Goal: Information Seeking & Learning: Learn about a topic

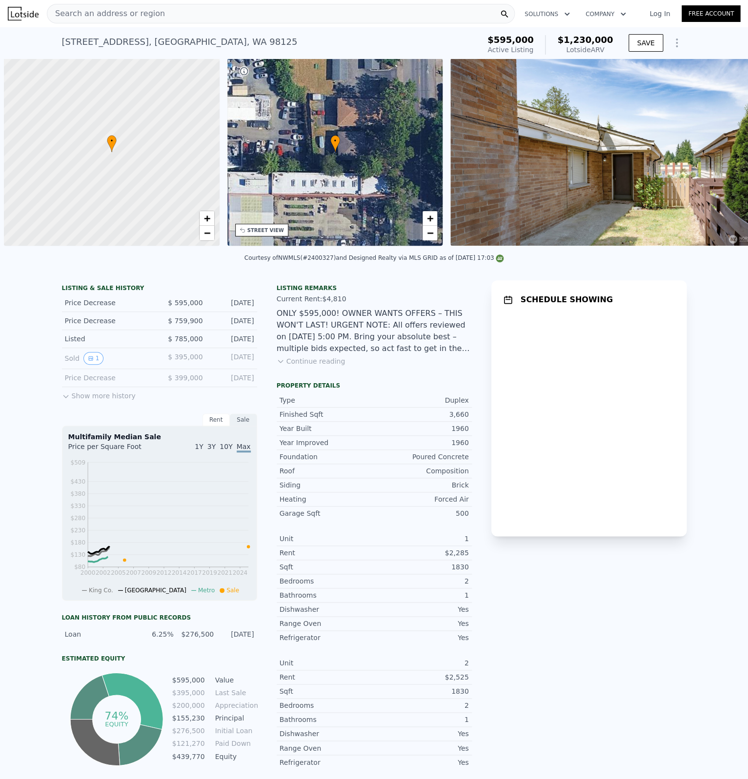
scroll to position [0, 4]
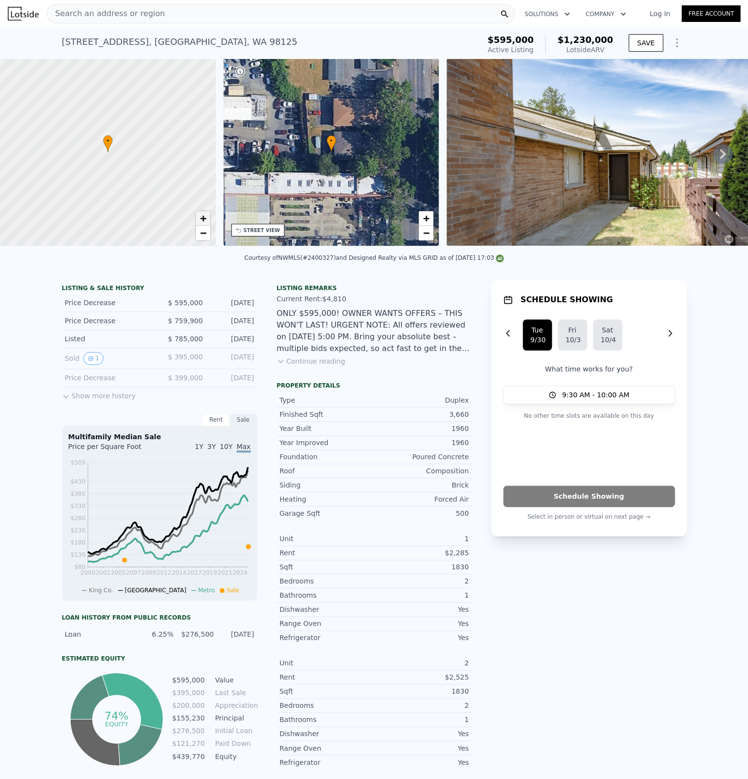
click at [205, 216] on span "+" at bounding box center [202, 218] width 6 height 12
drag, startPoint x: 72, startPoint y: 150, endPoint x: 94, endPoint y: 165, distance: 27.0
click at [94, 165] on div at bounding box center [121, 161] width 258 height 225
click at [125, 165] on div at bounding box center [108, 152] width 258 height 225
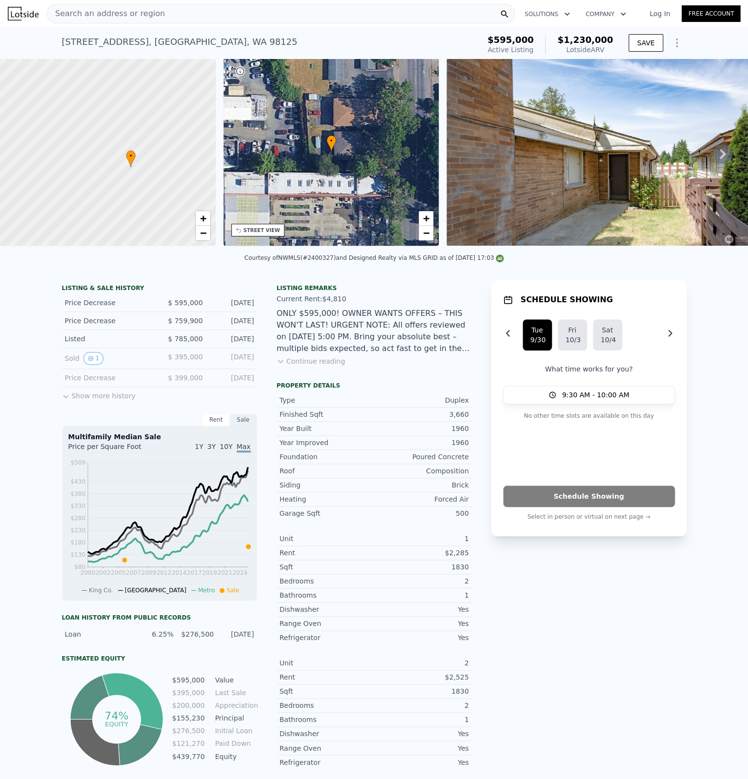
click at [125, 165] on div at bounding box center [108, 152] width 258 height 225
click at [135, 176] on div at bounding box center [108, 152] width 258 height 225
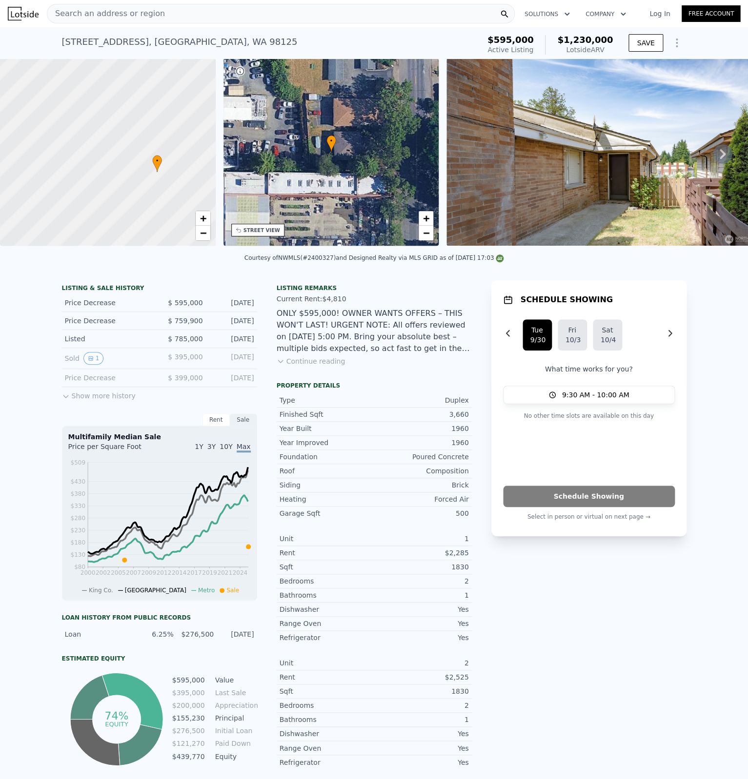
drag, startPoint x: 135, startPoint y: 176, endPoint x: 150, endPoint y: 179, distance: 15.5
click at [135, 178] on div at bounding box center [108, 152] width 258 height 225
drag, startPoint x: 176, startPoint y: 184, endPoint x: 147, endPoint y: 191, distance: 29.6
click at [147, 191] on div at bounding box center [96, 155] width 258 height 225
click at [147, 191] on div at bounding box center [108, 152] width 258 height 225
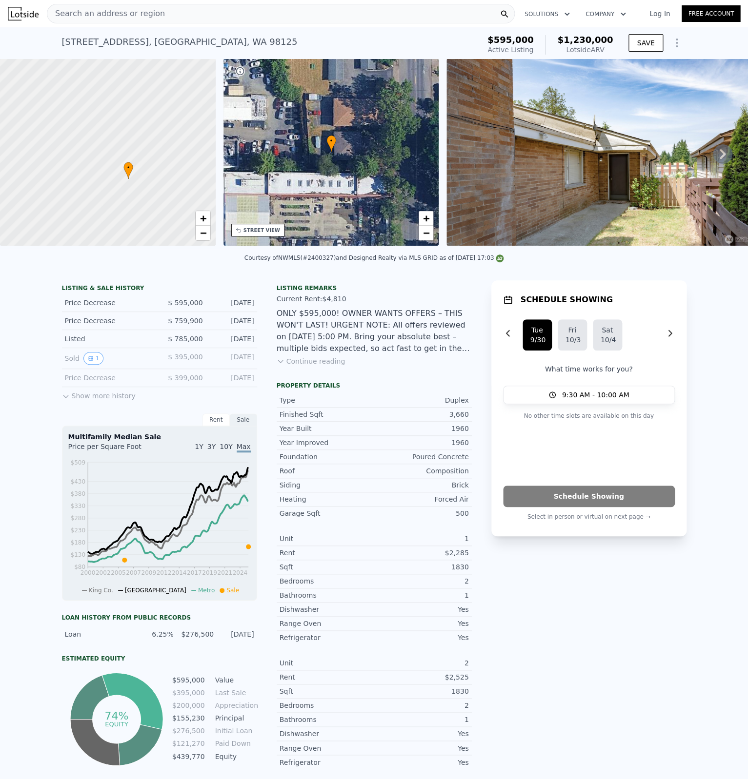
click at [147, 191] on div at bounding box center [108, 152] width 258 height 225
click at [134, 170] on div at bounding box center [108, 152] width 258 height 225
drag, startPoint x: 74, startPoint y: 187, endPoint x: 111, endPoint y: 189, distance: 37.6
click at [111, 189] on div at bounding box center [109, 152] width 258 height 225
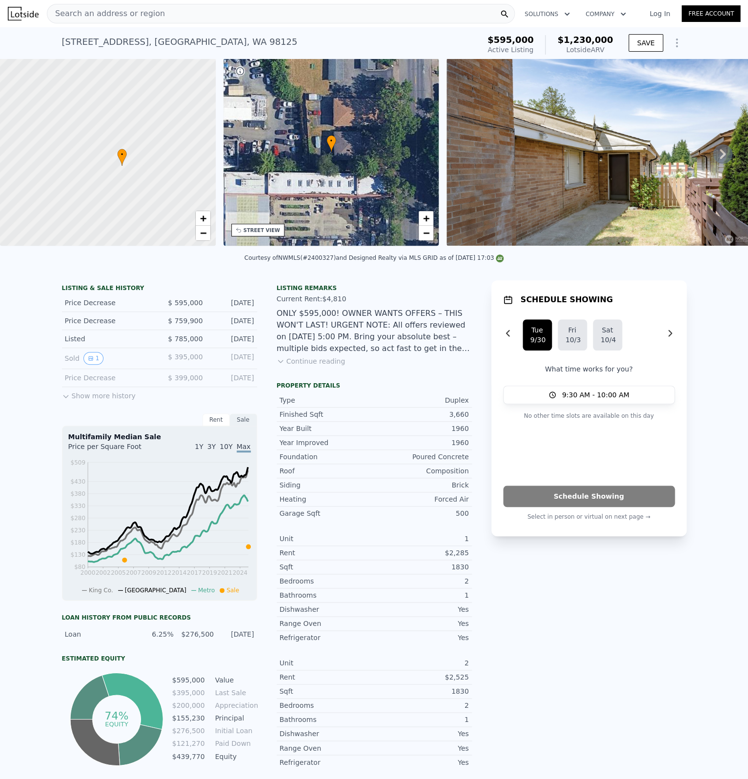
click at [116, 184] on div at bounding box center [108, 152] width 258 height 225
click at [113, 184] on div at bounding box center [108, 152] width 258 height 225
drag, startPoint x: 101, startPoint y: 191, endPoint x: 137, endPoint y: 190, distance: 35.6
click at [137, 190] on div at bounding box center [108, 152] width 258 height 225
drag, startPoint x: 125, startPoint y: 182, endPoint x: 142, endPoint y: 182, distance: 17.1
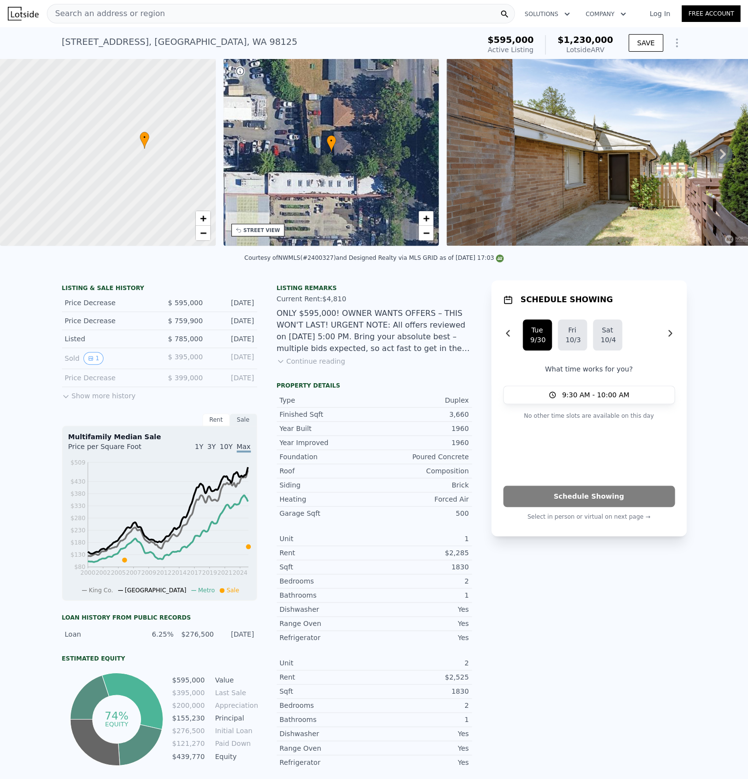
click at [142, 182] on div at bounding box center [108, 152] width 258 height 225
drag, startPoint x: 142, startPoint y: 179, endPoint x: 137, endPoint y: 165, distance: 15.8
click at [137, 168] on div at bounding box center [108, 152] width 258 height 225
drag, startPoint x: 123, startPoint y: 123, endPoint x: 127, endPoint y: 156, distance: 33.0
click at [127, 156] on div at bounding box center [108, 152] width 258 height 225
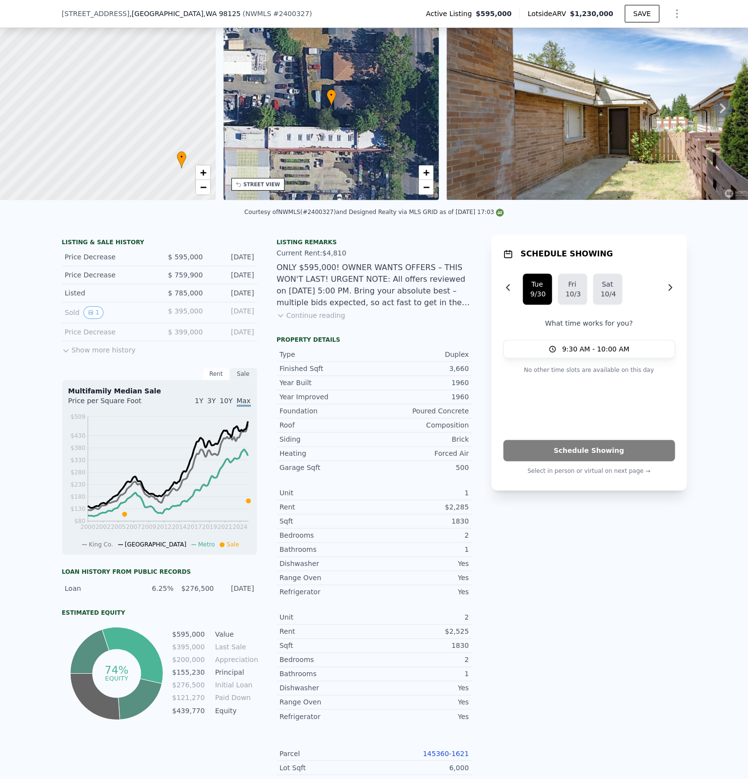
click at [202, 227] on div "LISTING & SALE HISTORY Price Decrease $ 595,000 Sep 12, 2025 Price Decrease $ 7…" at bounding box center [374, 656] width 748 height 859
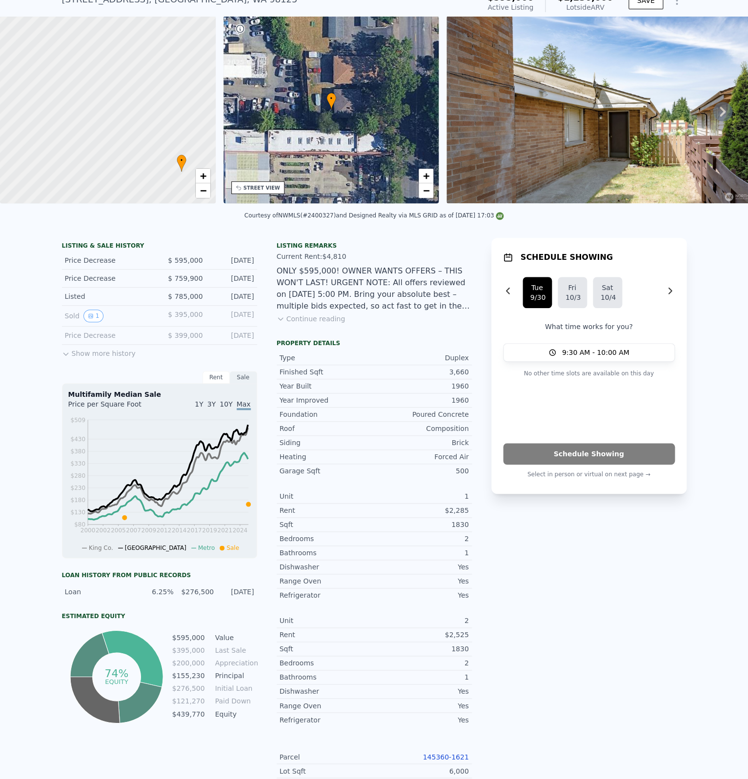
click at [202, 230] on div "LISTING & SALE HISTORY Price Decrease $ 595,000 Sep 12, 2025 Price Decrease $ 7…" at bounding box center [374, 659] width 748 height 859
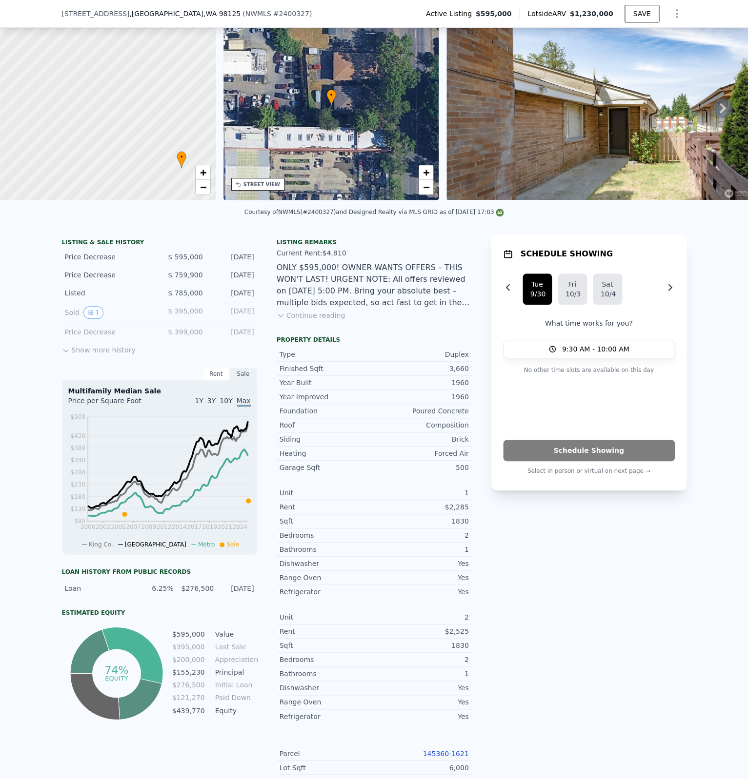
drag, startPoint x: 161, startPoint y: 206, endPoint x: 118, endPoint y: 155, distance: 66.5
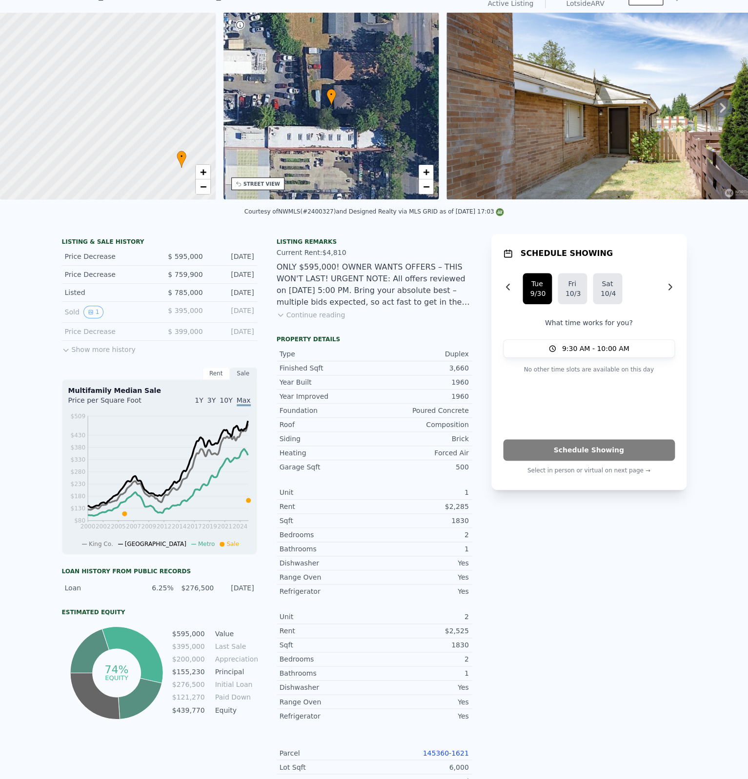
scroll to position [3, 0]
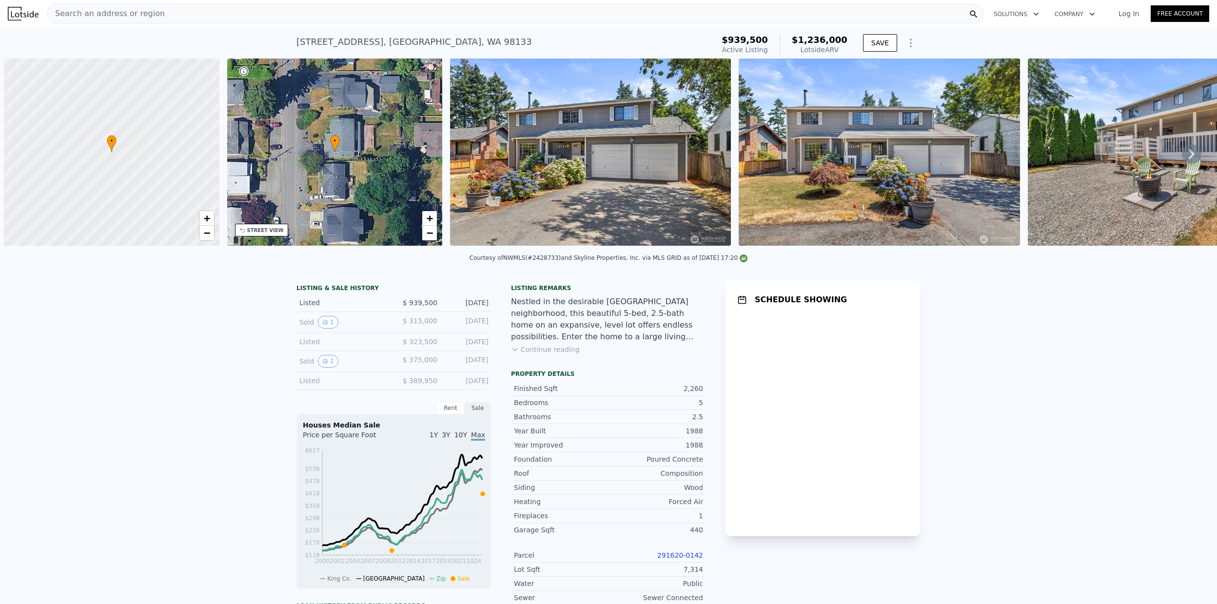
scroll to position [0, 4]
